Goal: Task Accomplishment & Management: Use online tool/utility

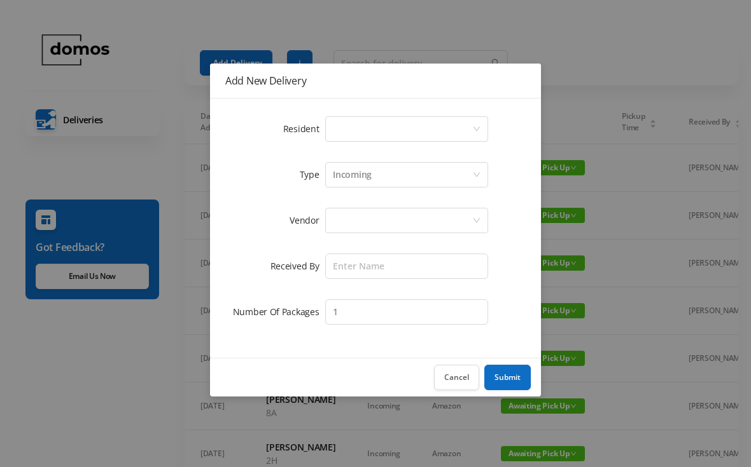
click at [394, 133] on div "Select a person" at bounding box center [402, 129] width 139 height 24
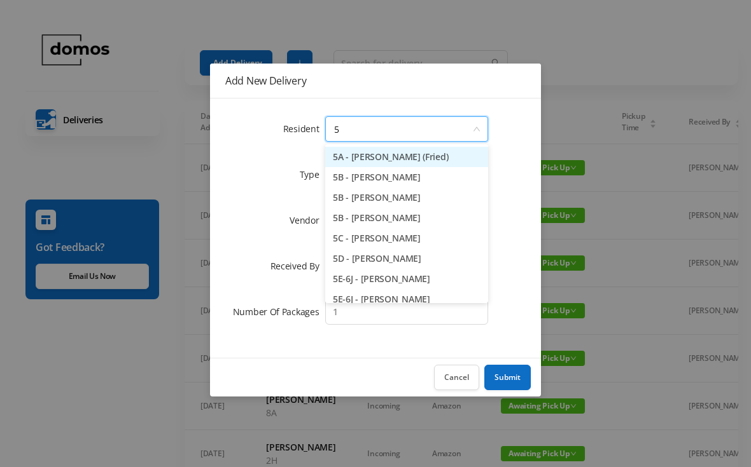
type input "5b"
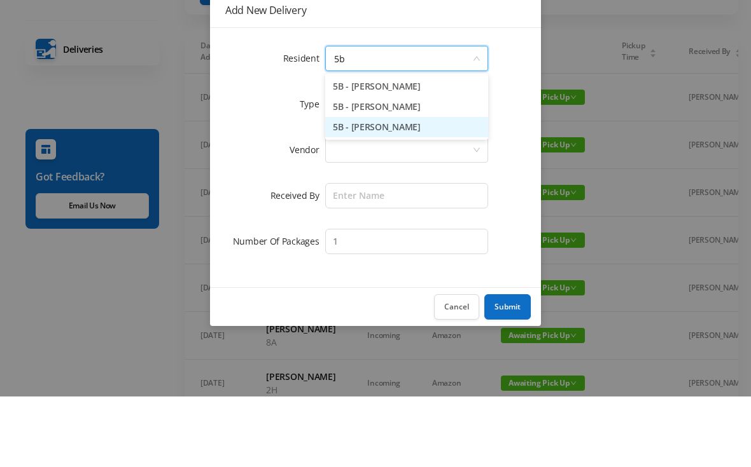
click at [421, 188] on li "5B - [PERSON_NAME]" at bounding box center [406, 198] width 163 height 20
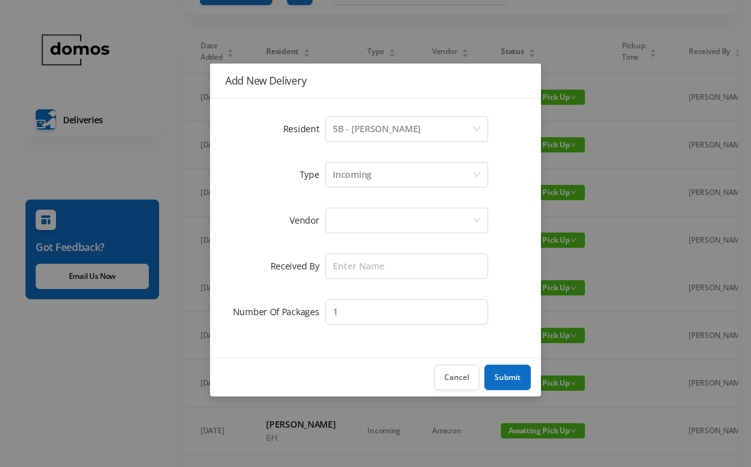
click at [406, 219] on div at bounding box center [402, 221] width 139 height 24
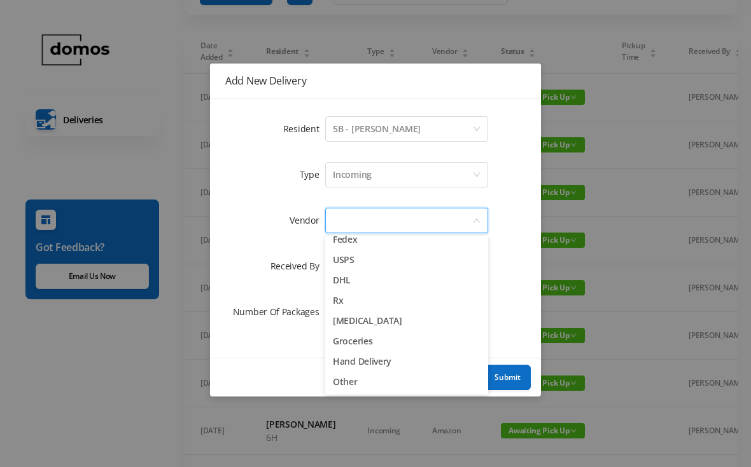
scroll to position [50, 0]
click at [358, 382] on li "Other" at bounding box center [406, 382] width 163 height 20
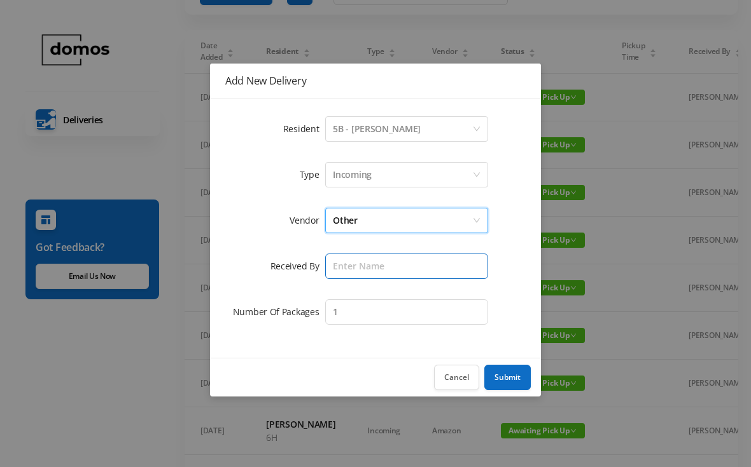
click at [396, 264] on input "text" at bounding box center [406, 266] width 163 height 25
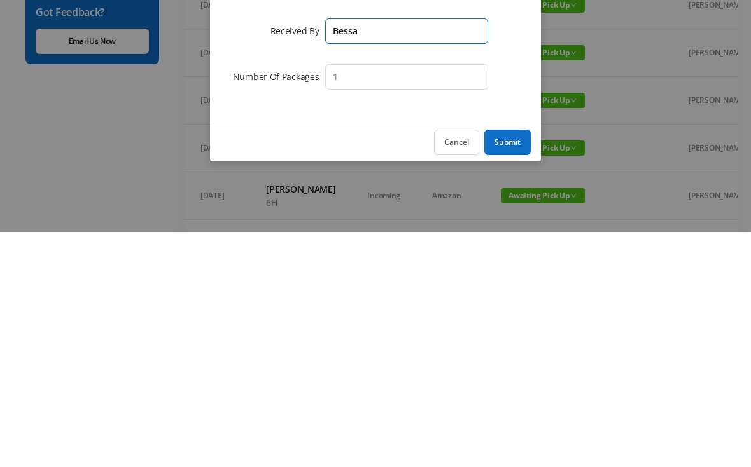
type input "Bessa"
click at [508, 365] on button "Submit" at bounding box center [507, 377] width 46 height 25
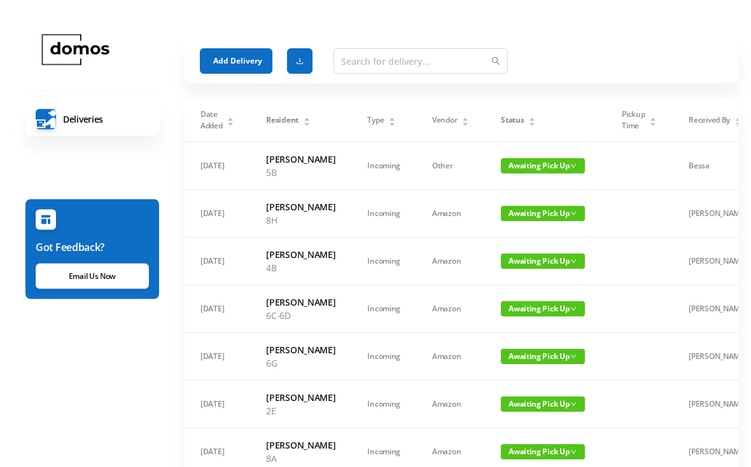
scroll to position [0, 0]
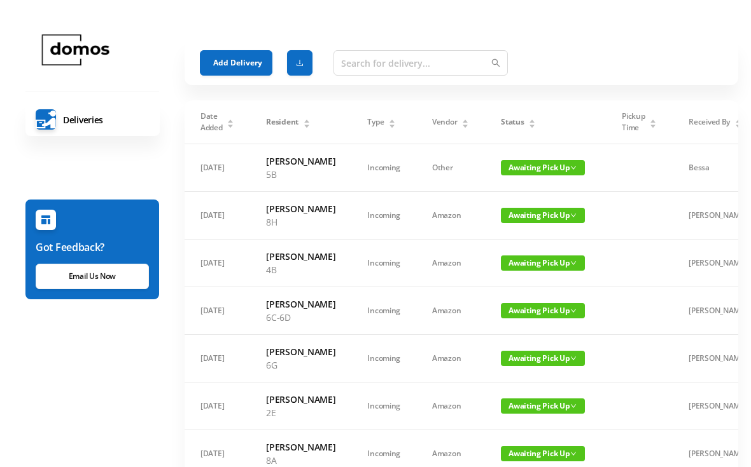
click at [534, 167] on span "Awaiting Pick Up" at bounding box center [543, 167] width 84 height 15
click at [520, 226] on link "Picked Up" at bounding box center [531, 219] width 83 height 20
click at [533, 271] on span "Awaiting Pick Up" at bounding box center [543, 263] width 84 height 15
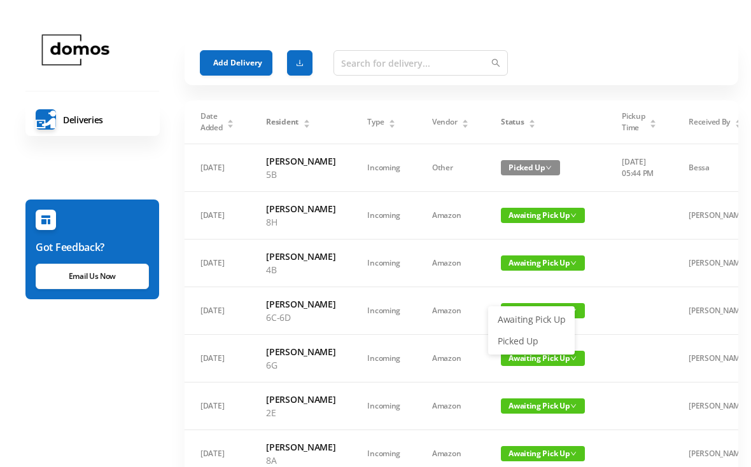
click at [525, 342] on link "Picked Up" at bounding box center [531, 341] width 83 height 20
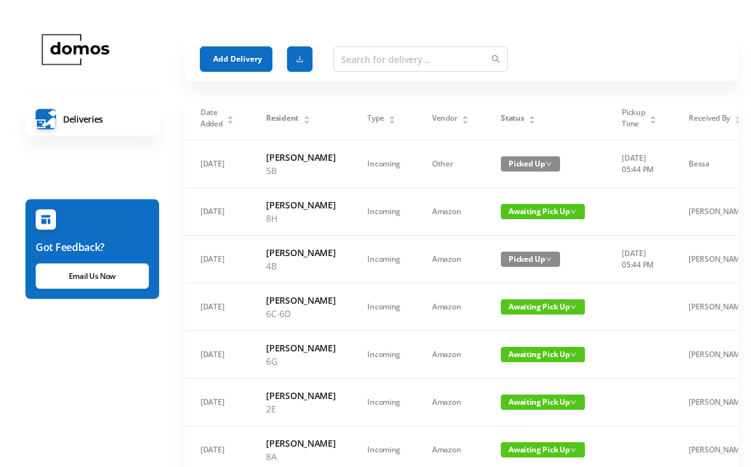
scroll to position [4, 0]
click at [532, 114] on div "Status" at bounding box center [518, 118] width 35 height 11
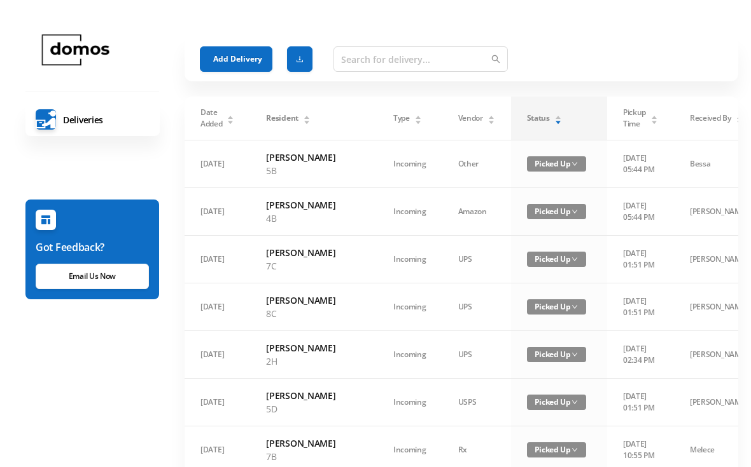
click at [528, 113] on div "Status" at bounding box center [544, 118] width 35 height 11
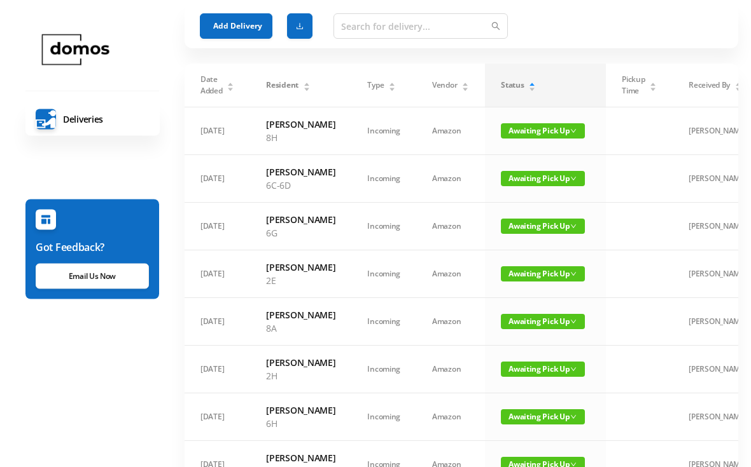
scroll to position [37, 0]
click at [544, 234] on span "Awaiting Pick Up" at bounding box center [543, 226] width 84 height 15
click at [529, 310] on link "Picked Up" at bounding box center [531, 304] width 83 height 20
click at [546, 329] on span "Awaiting Pick Up" at bounding box center [543, 321] width 84 height 15
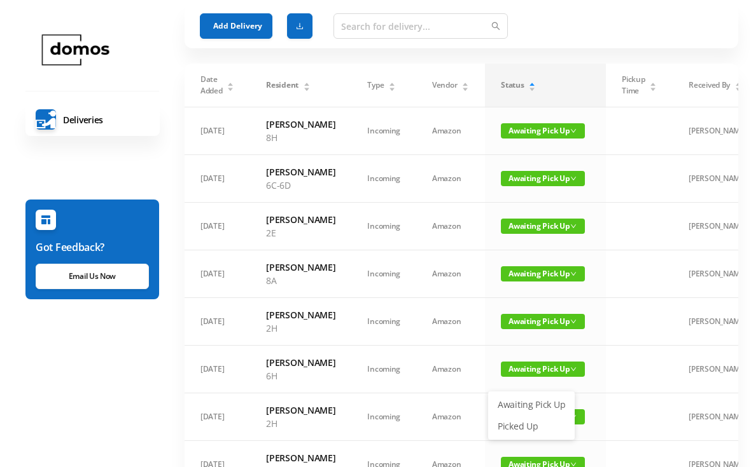
click at [531, 426] on link "Picked Up" at bounding box center [531, 427] width 83 height 20
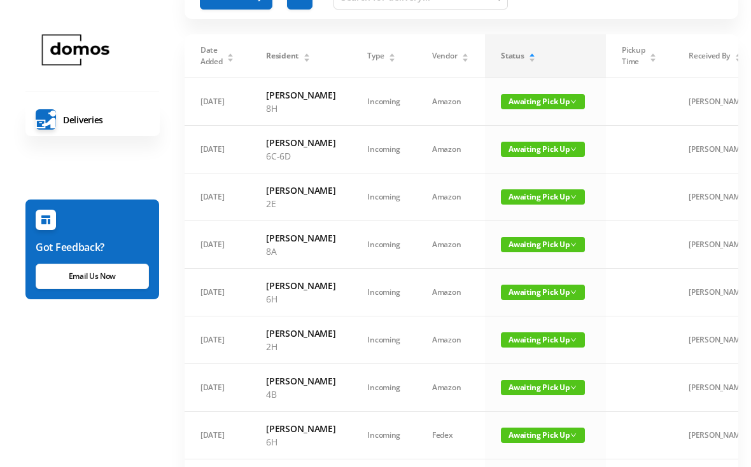
scroll to position [67, 0]
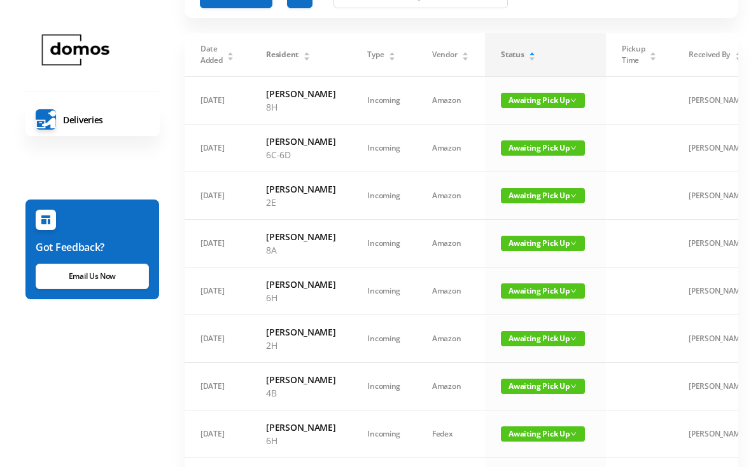
click at [541, 299] on span "Awaiting Pick Up" at bounding box center [543, 291] width 84 height 15
click at [531, 404] on link "Picked Up" at bounding box center [531, 396] width 83 height 20
click at [539, 299] on span "Awaiting Pick Up" at bounding box center [543, 291] width 84 height 15
click at [530, 405] on link "Picked Up" at bounding box center [531, 396] width 83 height 20
click at [513, 299] on span "Awaiting Pick Up" at bounding box center [543, 291] width 84 height 15
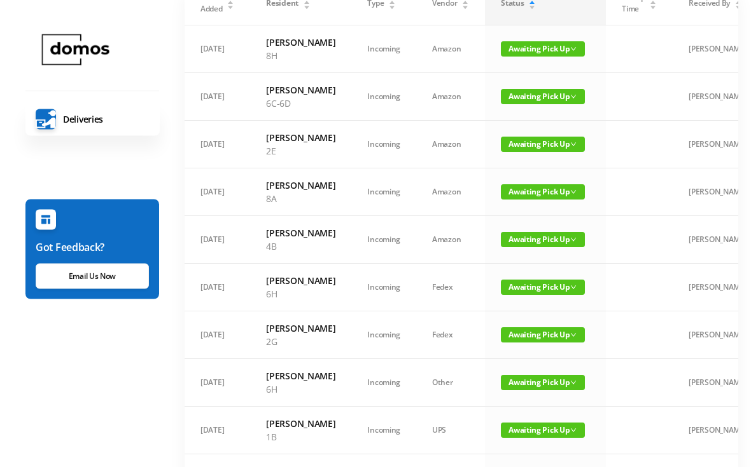
scroll to position [119, 0]
click at [532, 295] on span "Awaiting Pick Up" at bounding box center [543, 287] width 84 height 15
click at [520, 408] on link "Picked Up" at bounding box center [531, 406] width 83 height 20
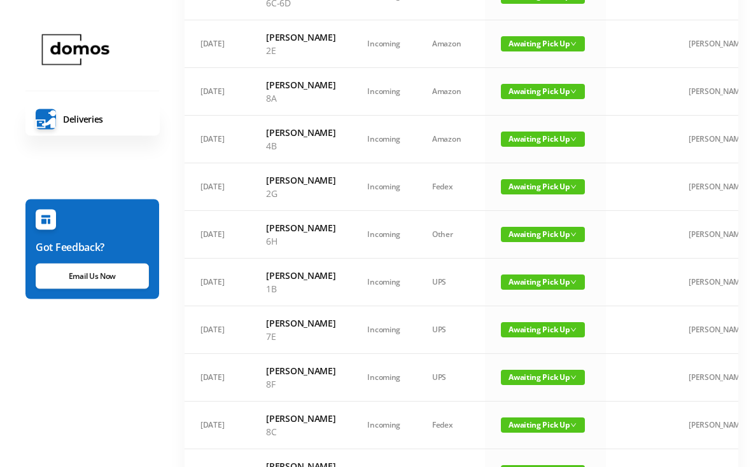
scroll to position [222, 0]
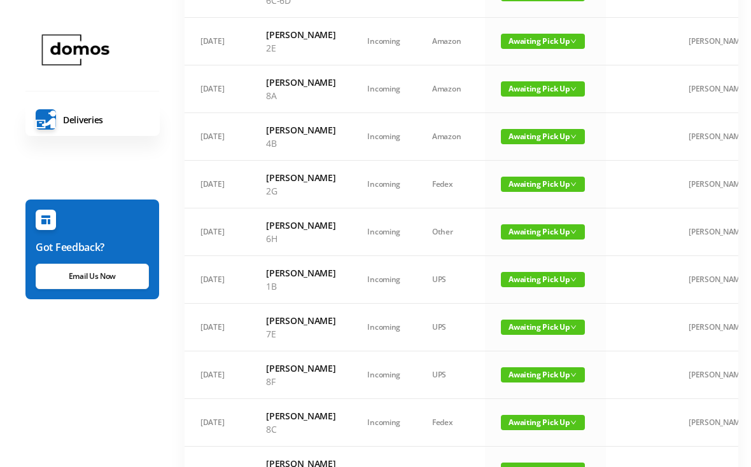
click at [541, 240] on span "Awaiting Pick Up" at bounding box center [543, 232] width 84 height 15
click at [534, 359] on link "Picked Up" at bounding box center [531, 350] width 83 height 20
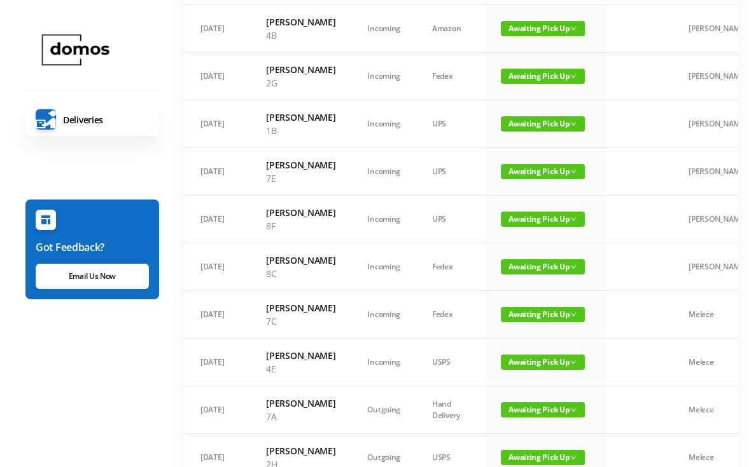
scroll to position [336, 0]
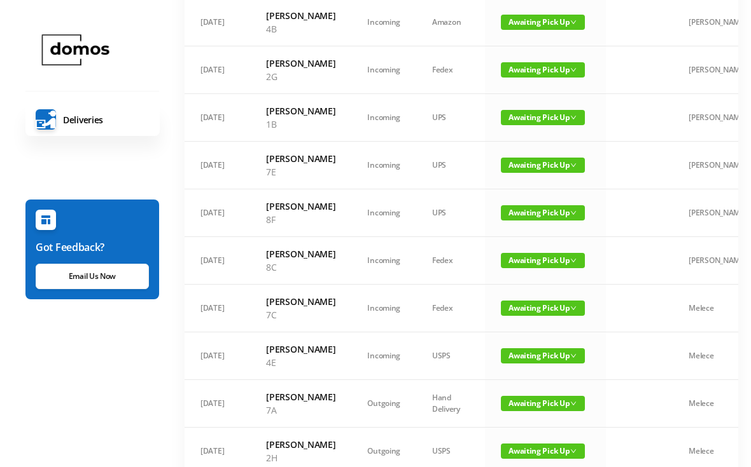
click at [538, 268] on span "Awaiting Pick Up" at bounding box center [543, 260] width 84 height 15
click at [525, 429] on link "Picked Up" at bounding box center [531, 419] width 83 height 20
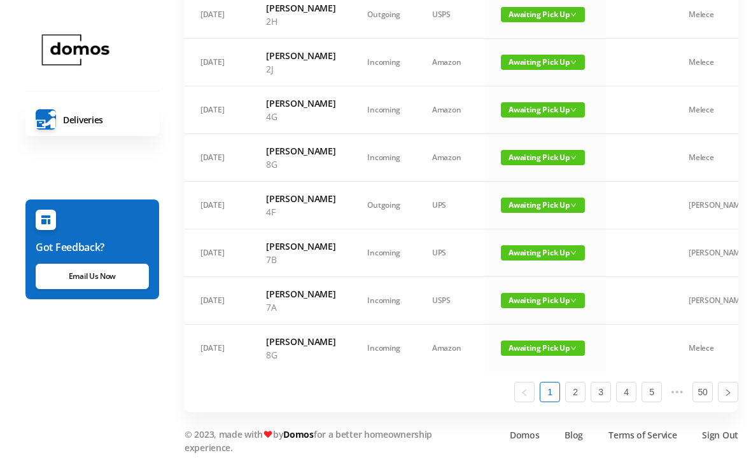
scroll to position [930, 0]
click at [576, 402] on link "2" at bounding box center [574, 392] width 19 height 19
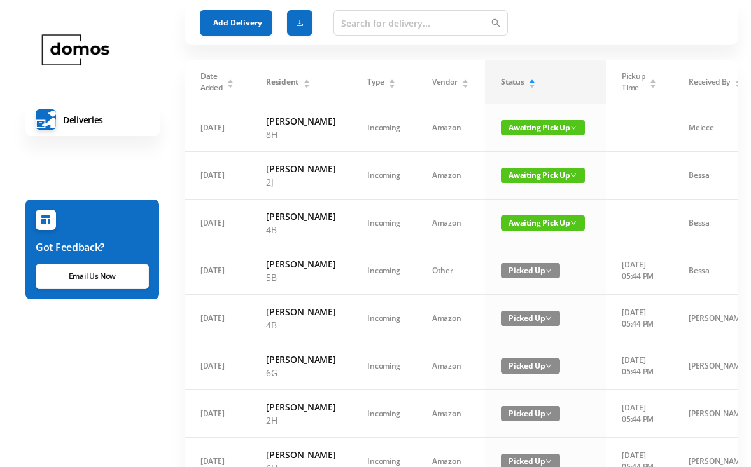
scroll to position [0, 0]
